Goal: Register for event/course

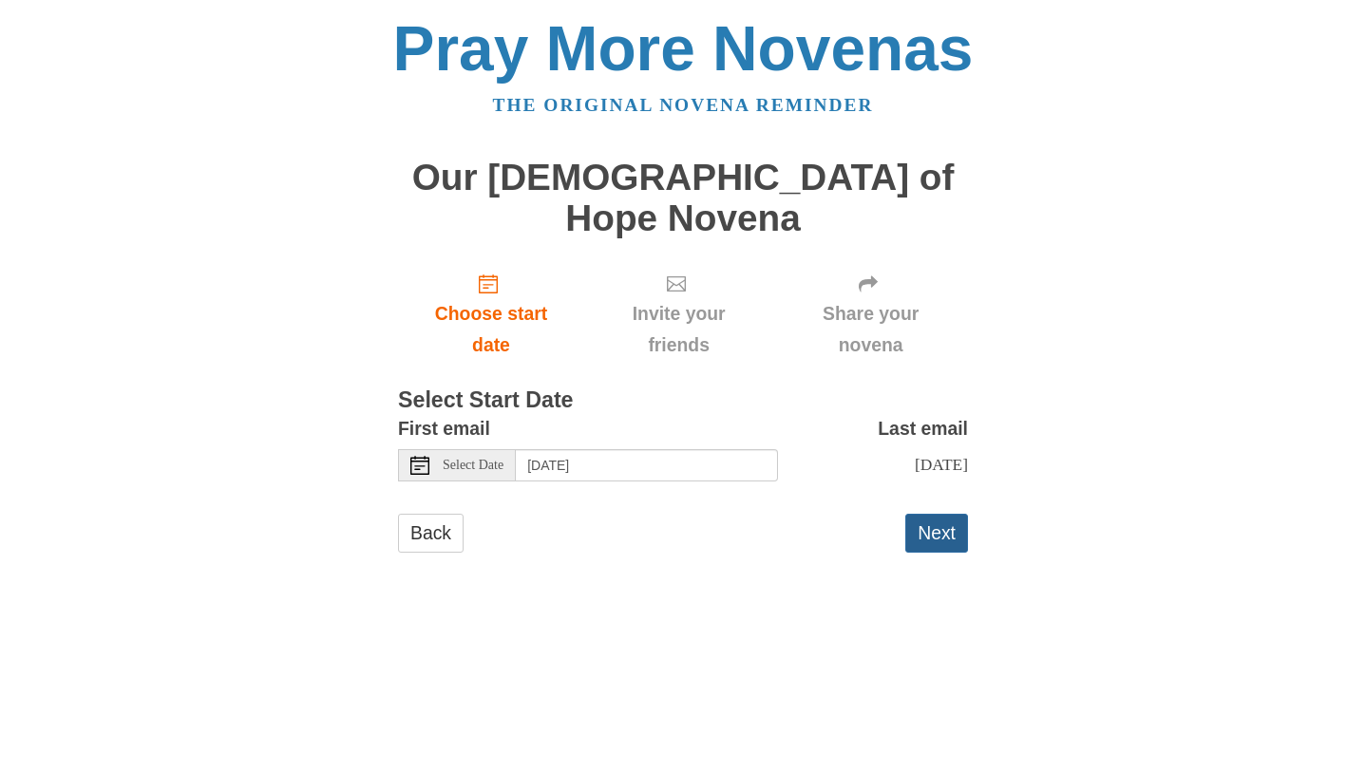
click at [934, 514] on button "Next" at bounding box center [936, 533] width 63 height 39
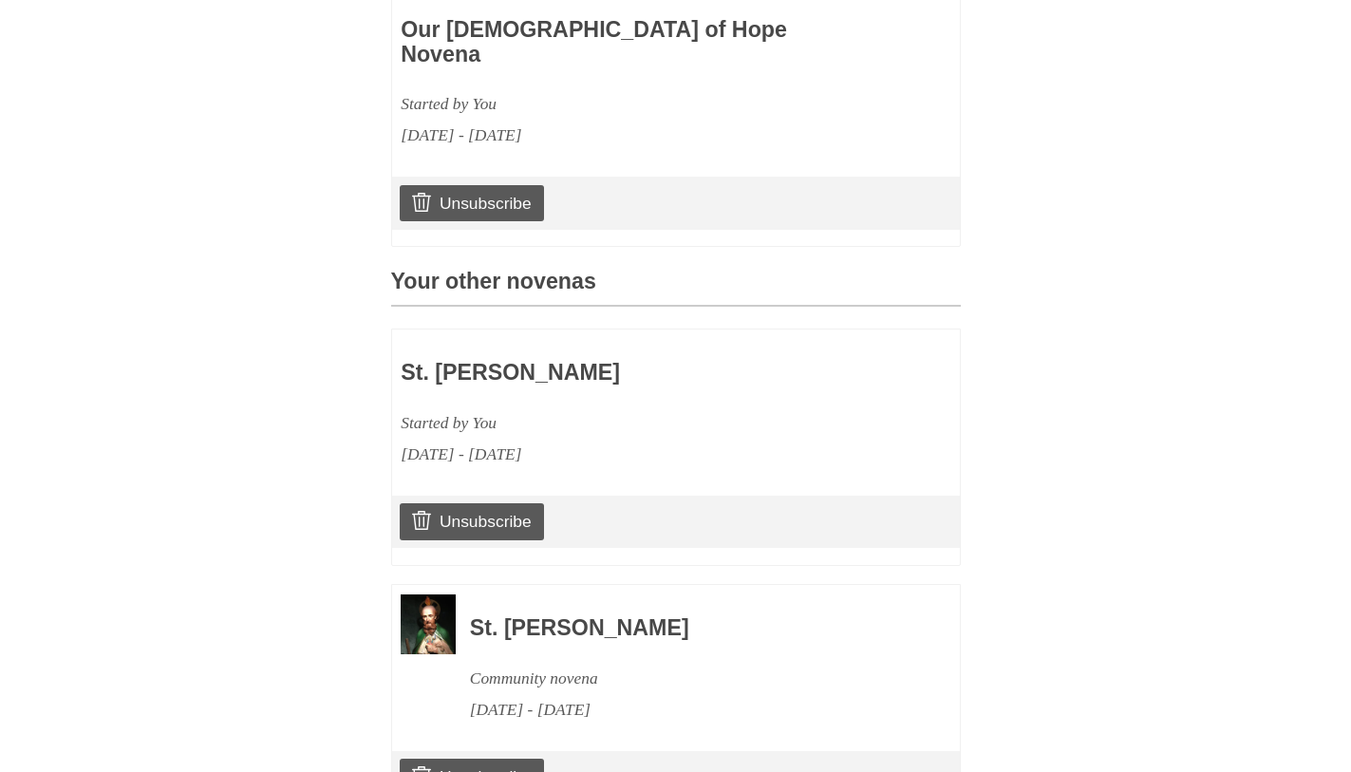
scroll to position [741, 0]
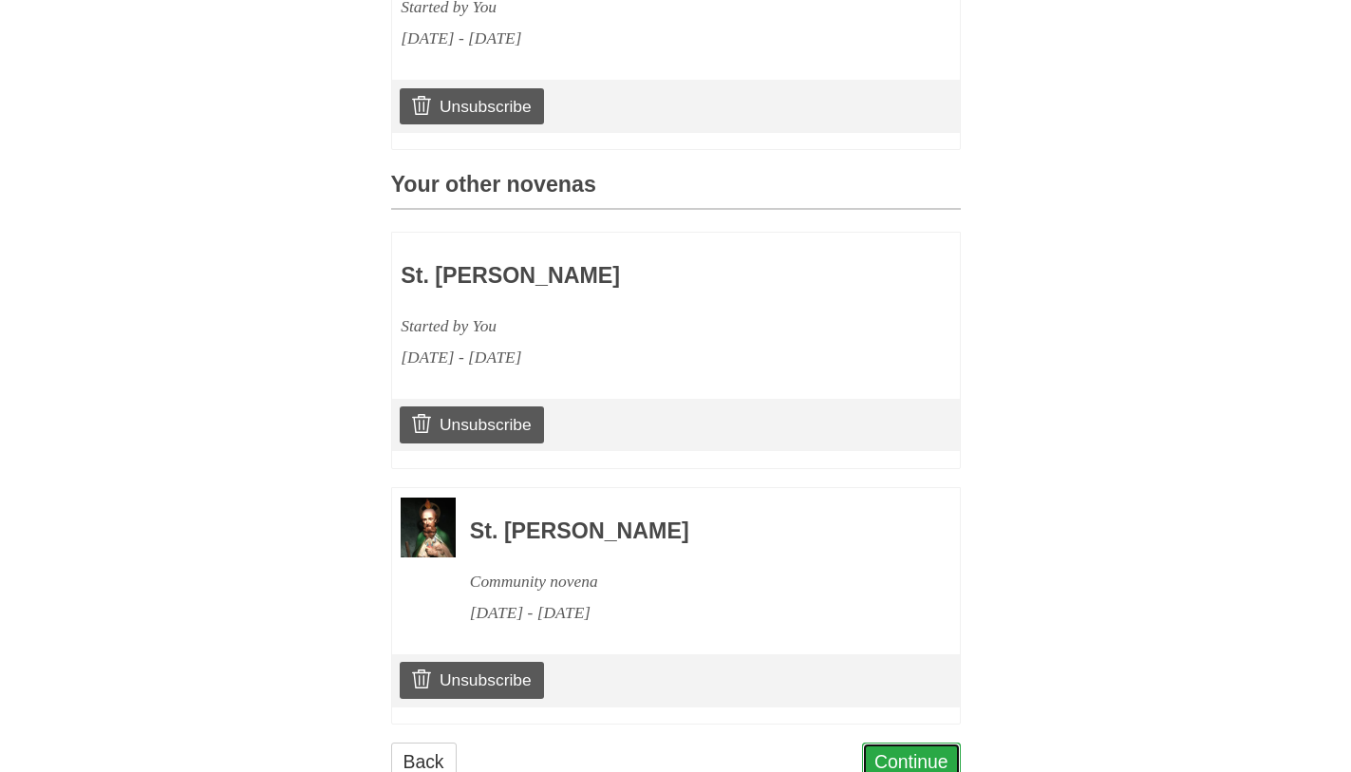
click at [902, 743] on link "Continue" at bounding box center [911, 762] width 99 height 39
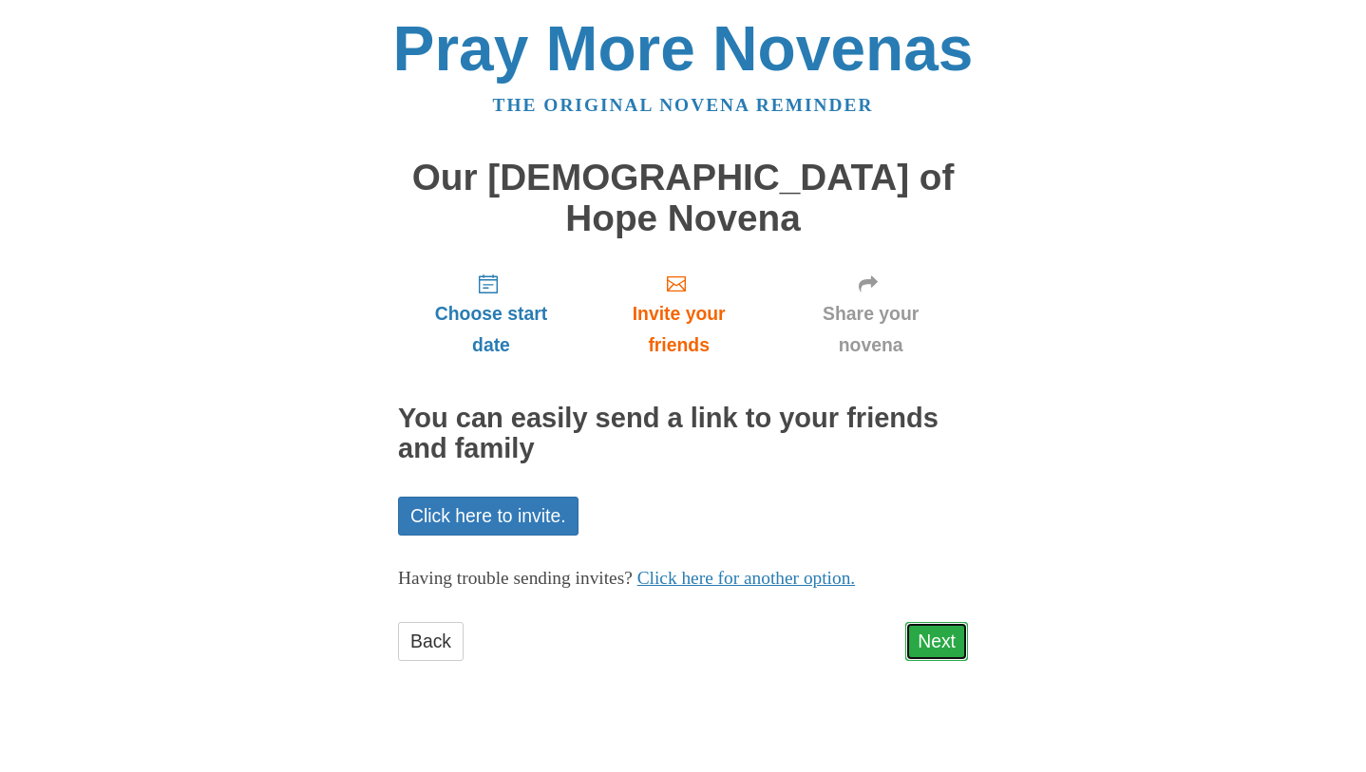
click at [920, 622] on link "Next" at bounding box center [936, 641] width 63 height 39
